Goal: Transaction & Acquisition: Download file/media

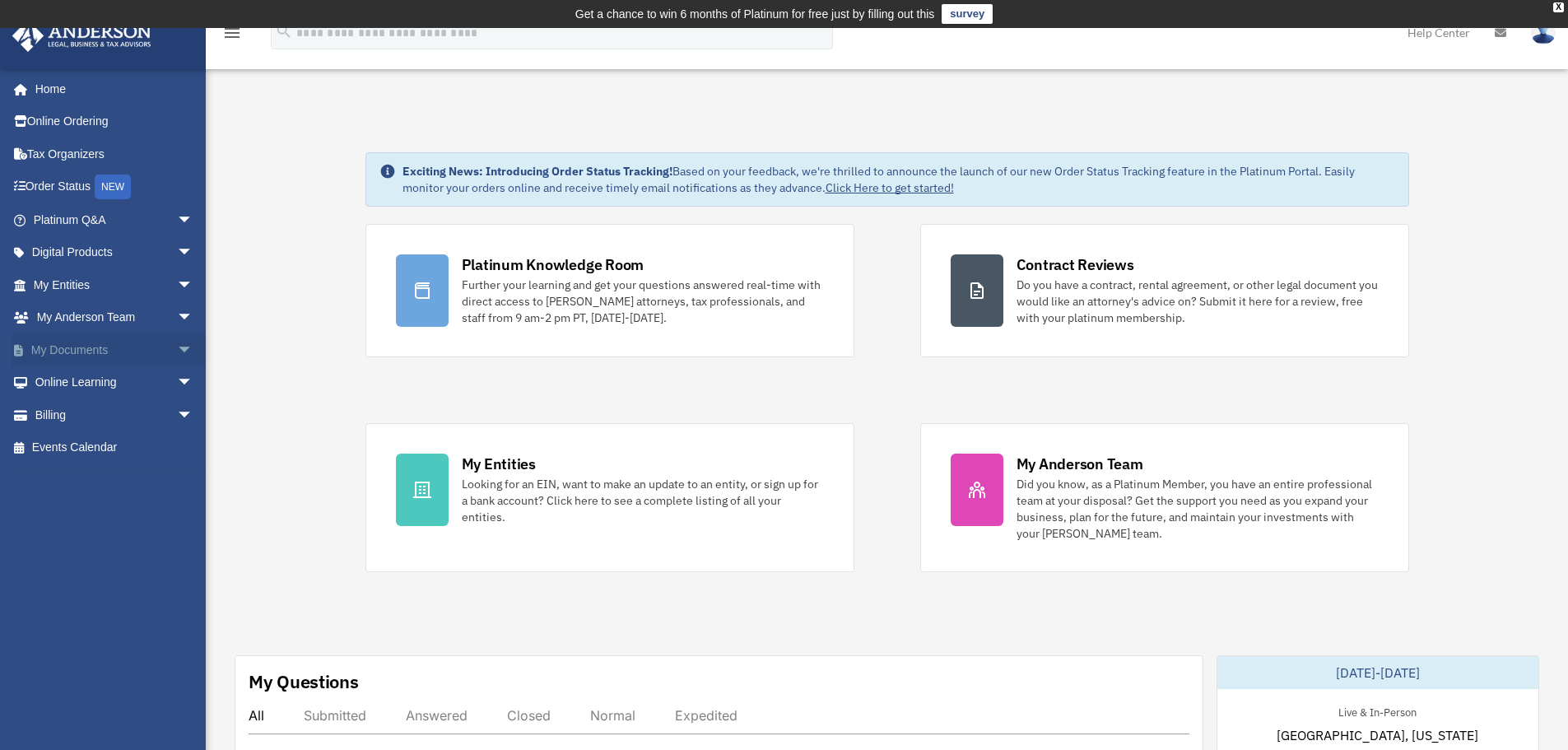
click at [177, 348] on span "arrow_drop_down" at bounding box center [193, 350] width 33 height 34
click at [160, 381] on link "Box" at bounding box center [120, 383] width 195 height 33
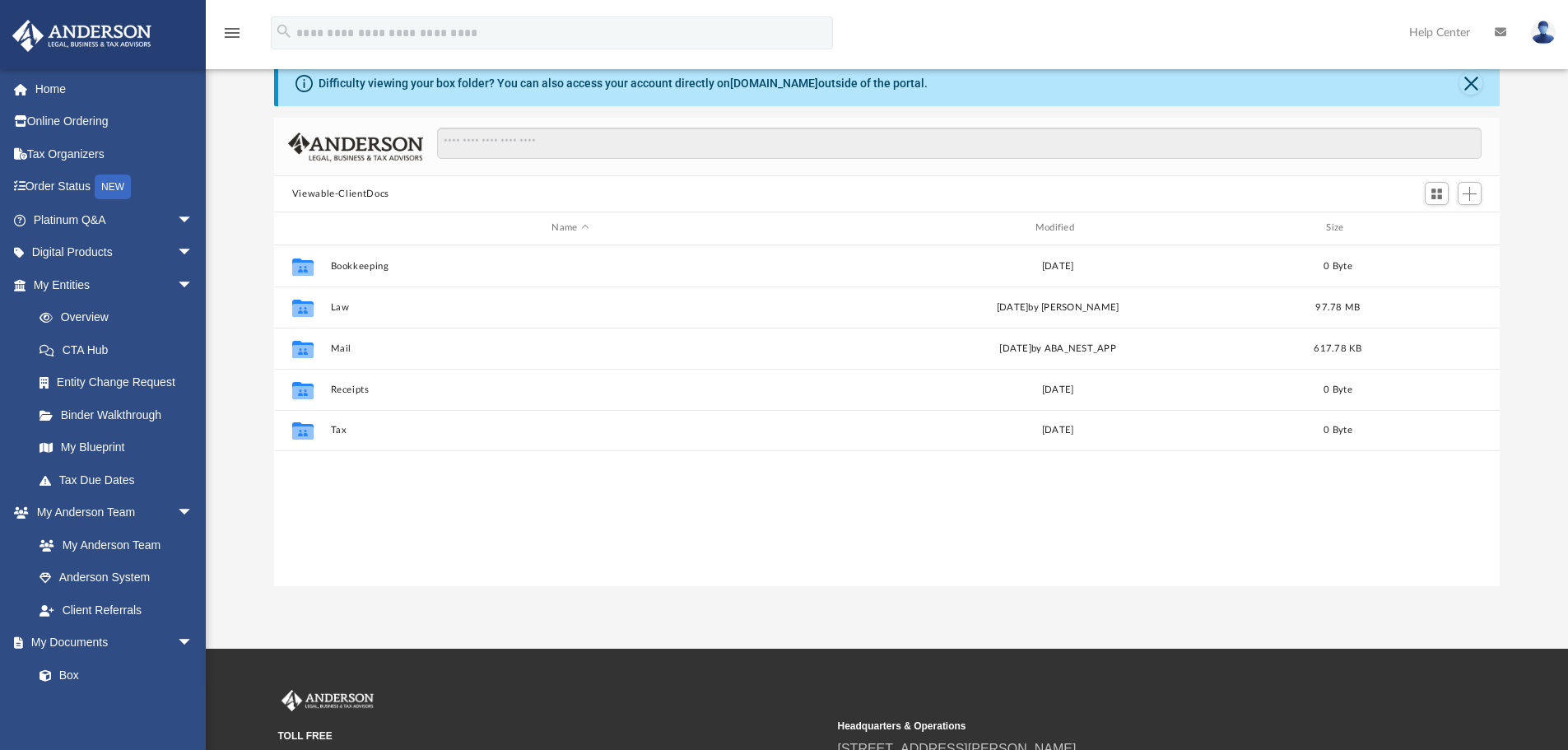
scroll to position [363, 1213]
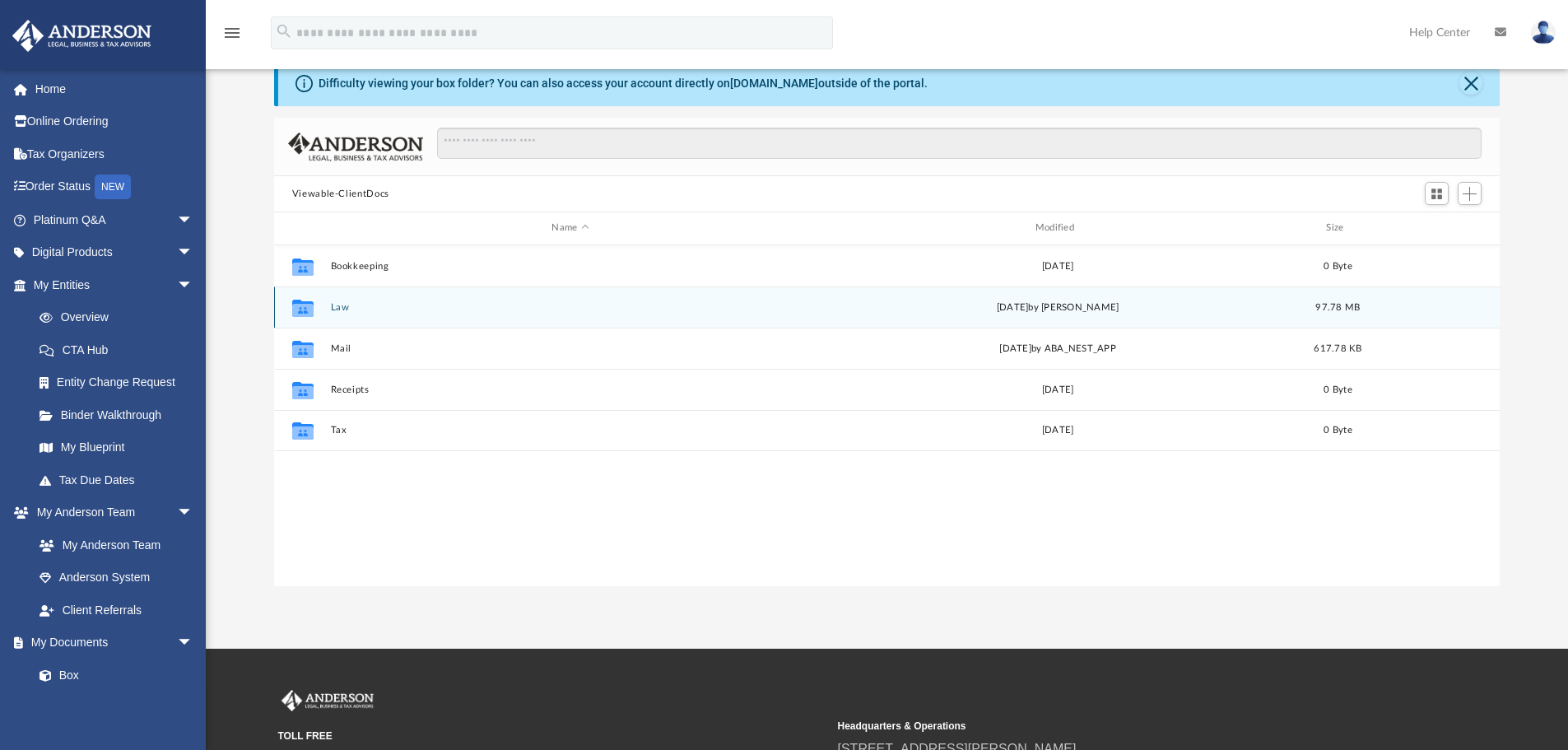
click at [384, 307] on button "Law" at bounding box center [570, 308] width 480 height 10
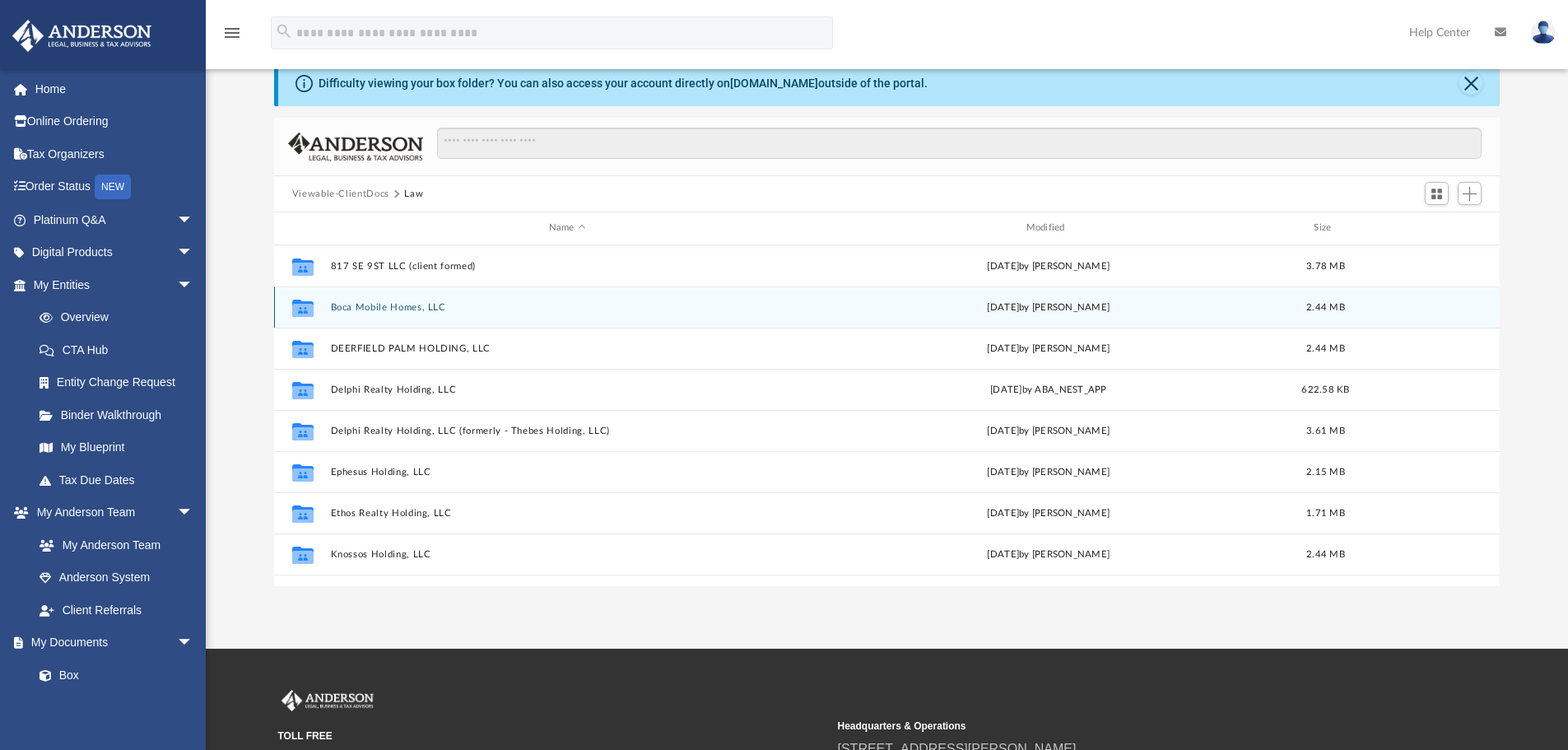
click at [519, 310] on button "Boca Mobile Homes, LLC" at bounding box center [567, 308] width 474 height 10
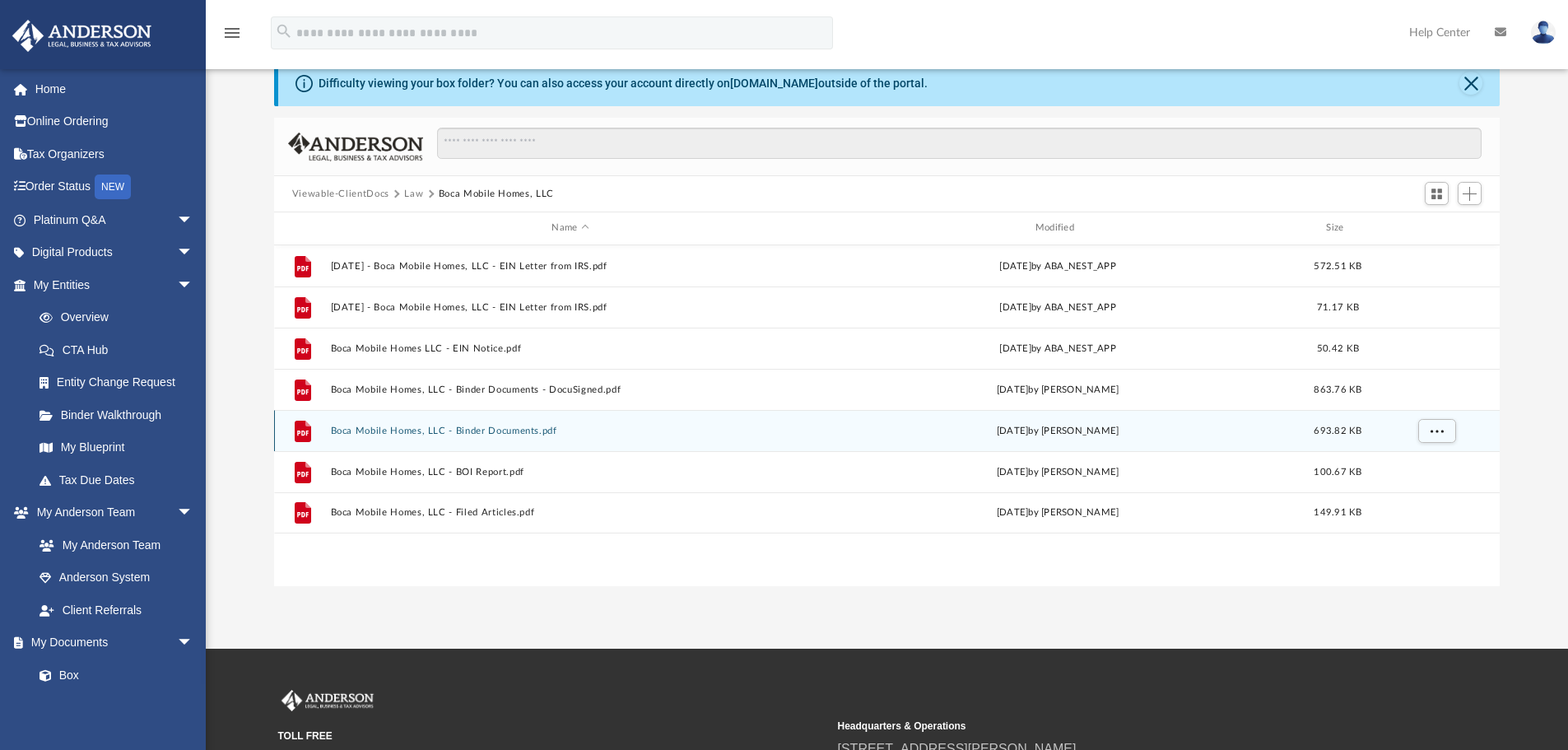
click at [516, 428] on button "Boca Mobile Homes, LLC - Binder Documents.pdf" at bounding box center [570, 431] width 480 height 10
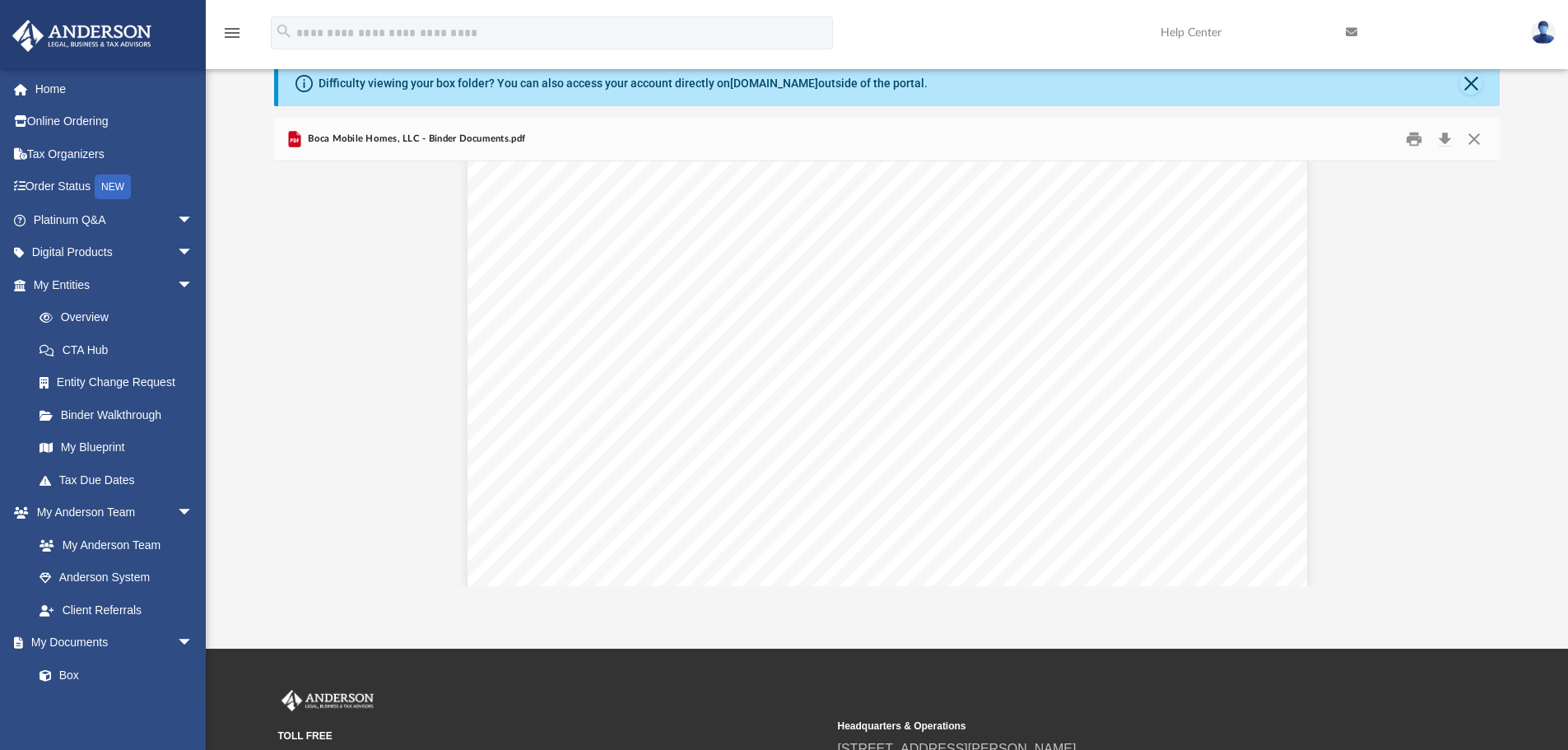
scroll to position [7824, 0]
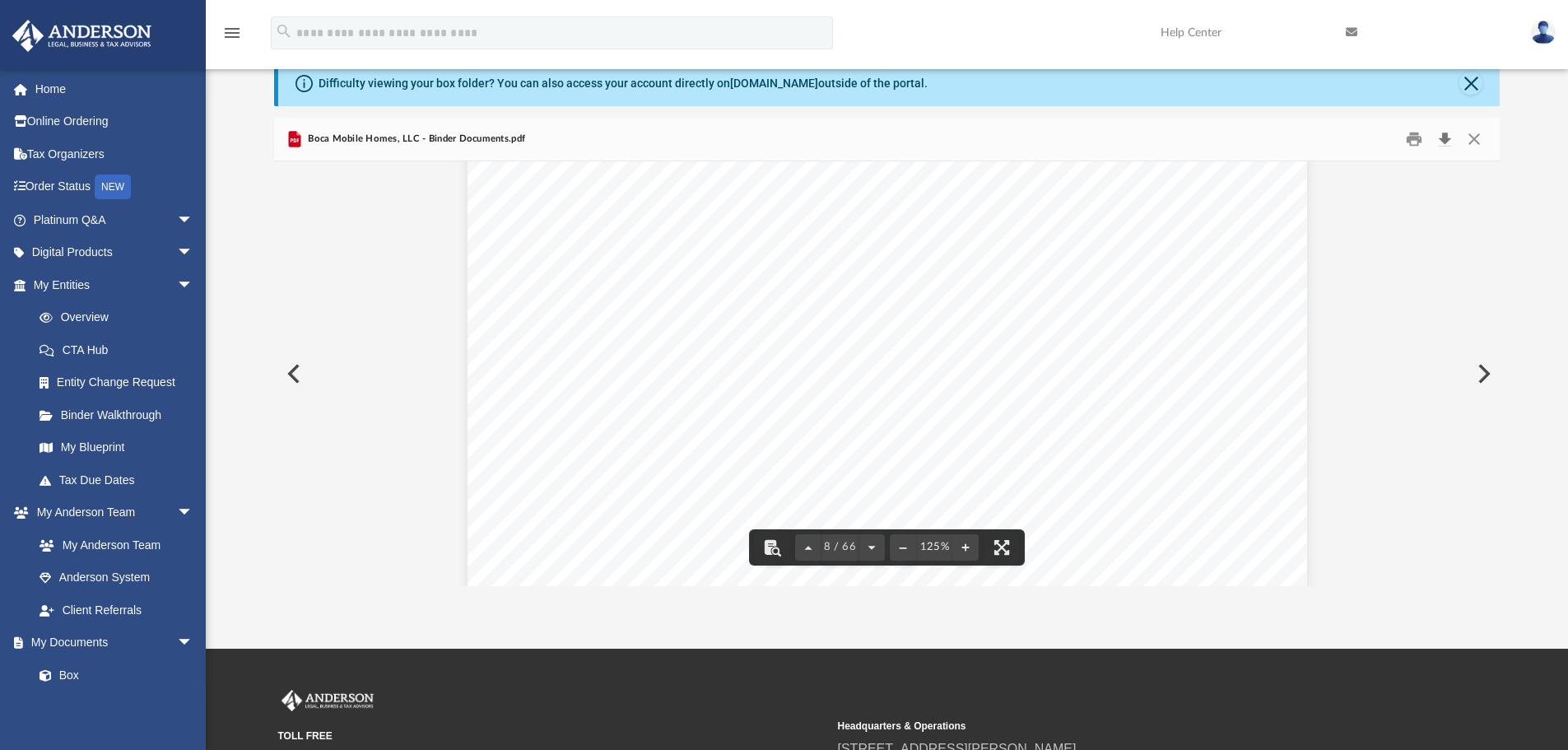
click at [1438, 140] on button "Download" at bounding box center [1444, 139] width 30 height 25
